Goal: Task Accomplishment & Management: Manage account settings

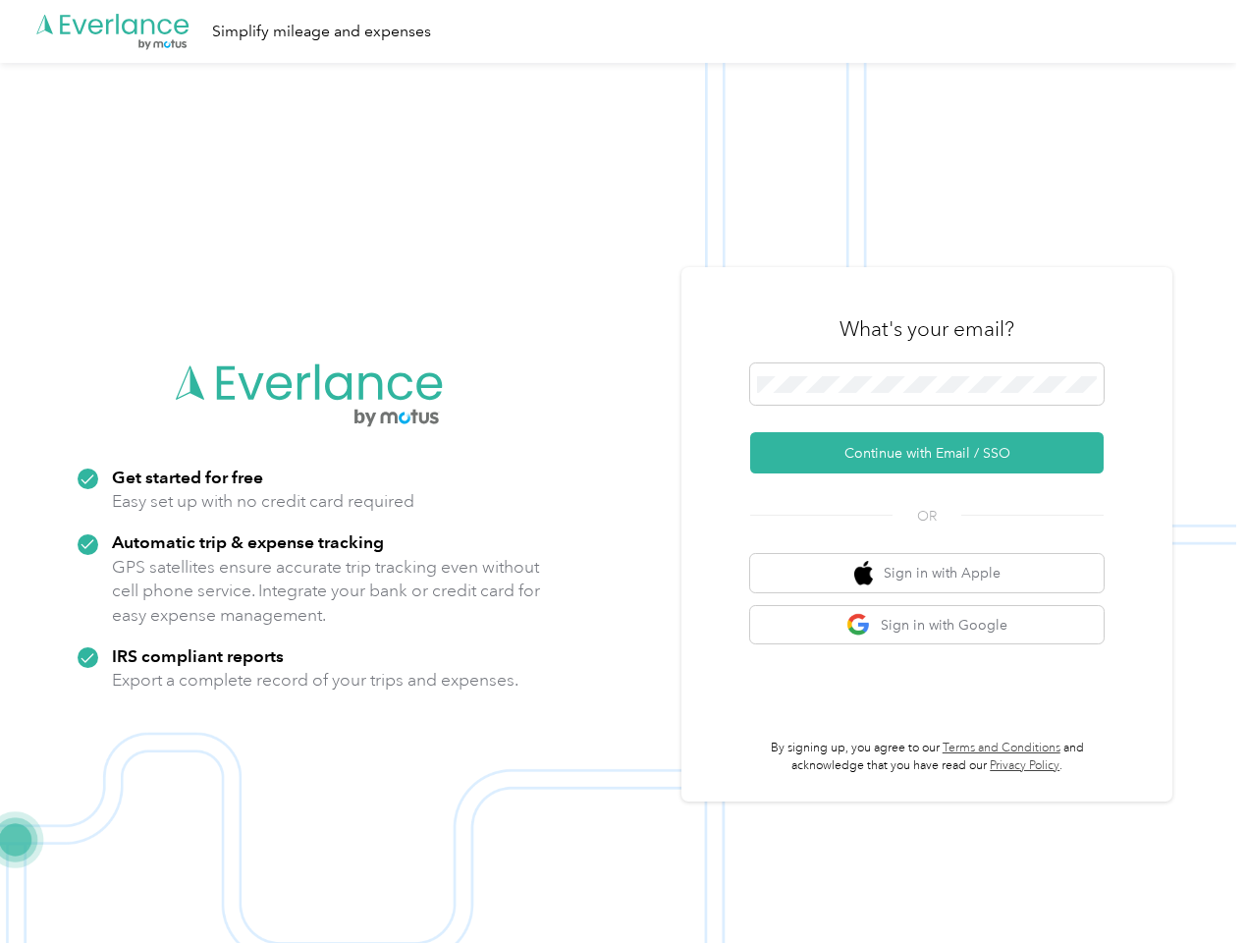
click at [623, 471] on img at bounding box center [618, 534] width 1236 height 943
click at [623, 31] on div ".cls-1 { fill: #00adee; } .cls-2 { fill: #fff; } .cls-3 { fill: #707372; } .cls…" at bounding box center [618, 31] width 1236 height 63
click at [935, 453] on button "Continue with Email / SSO" at bounding box center [927, 452] width 354 height 41
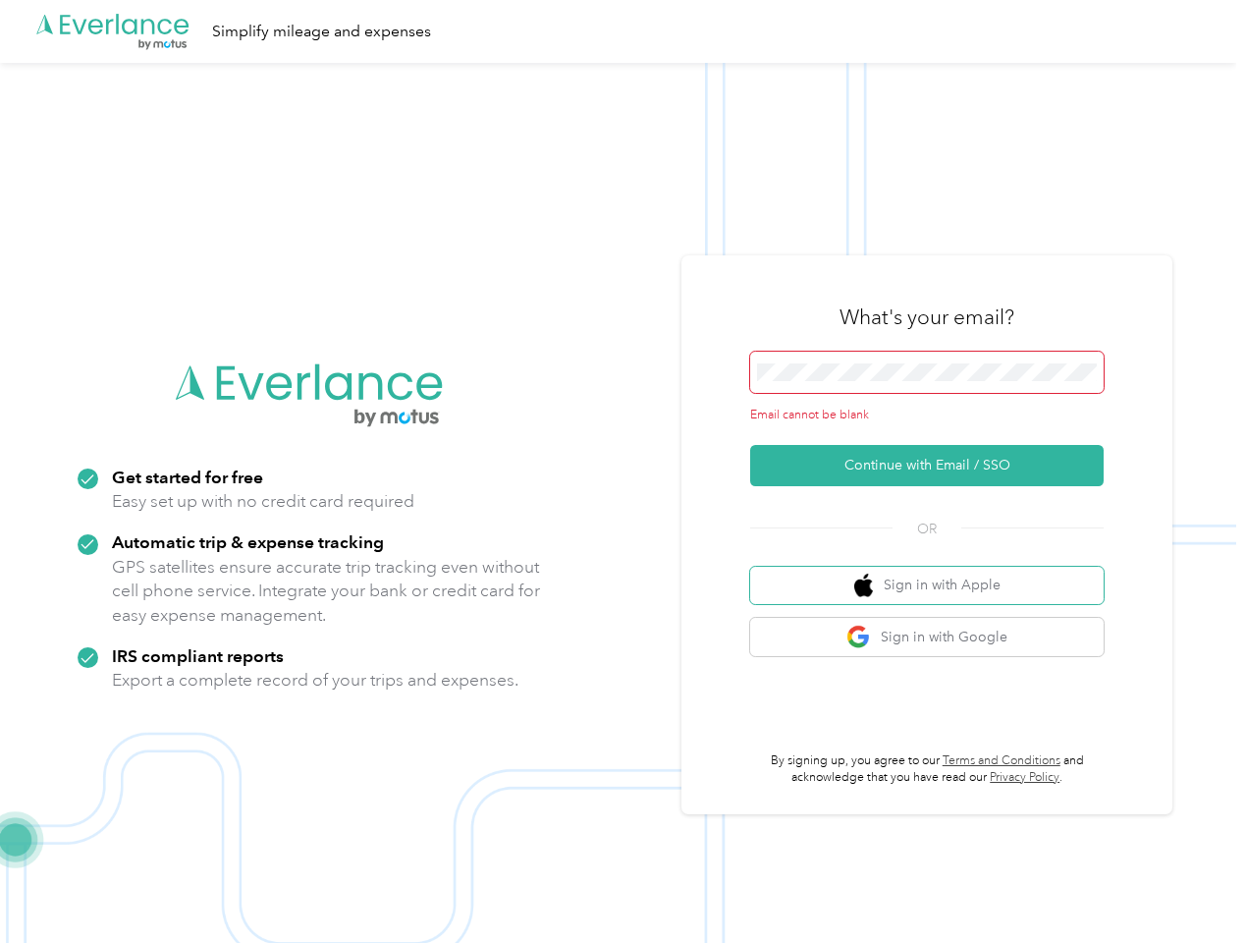
click at [935, 572] on button "Sign in with Apple" at bounding box center [927, 586] width 354 height 38
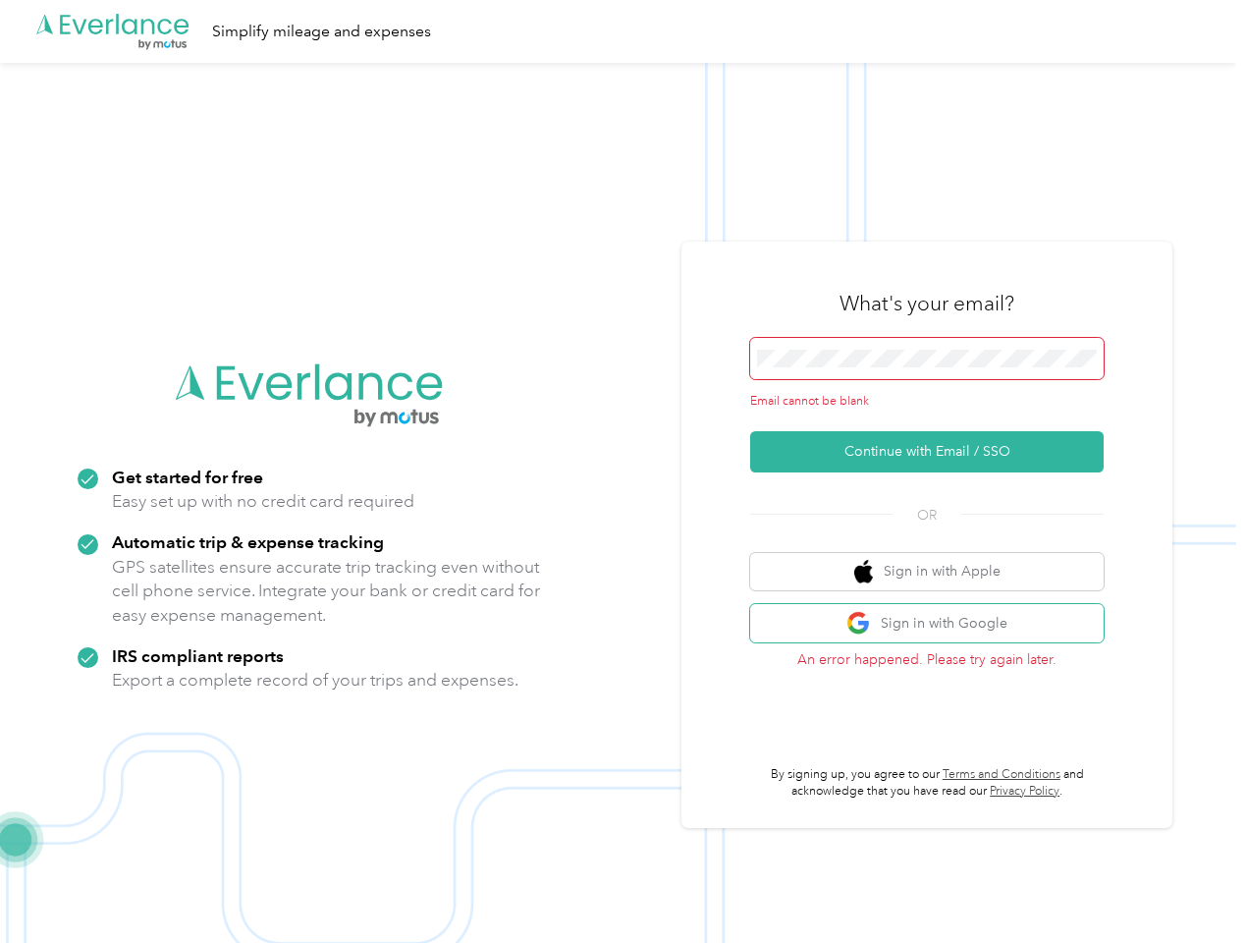
click at [935, 625] on button "Sign in with Google" at bounding box center [927, 623] width 354 height 38
